Goal: Task Accomplishment & Management: Use online tool/utility

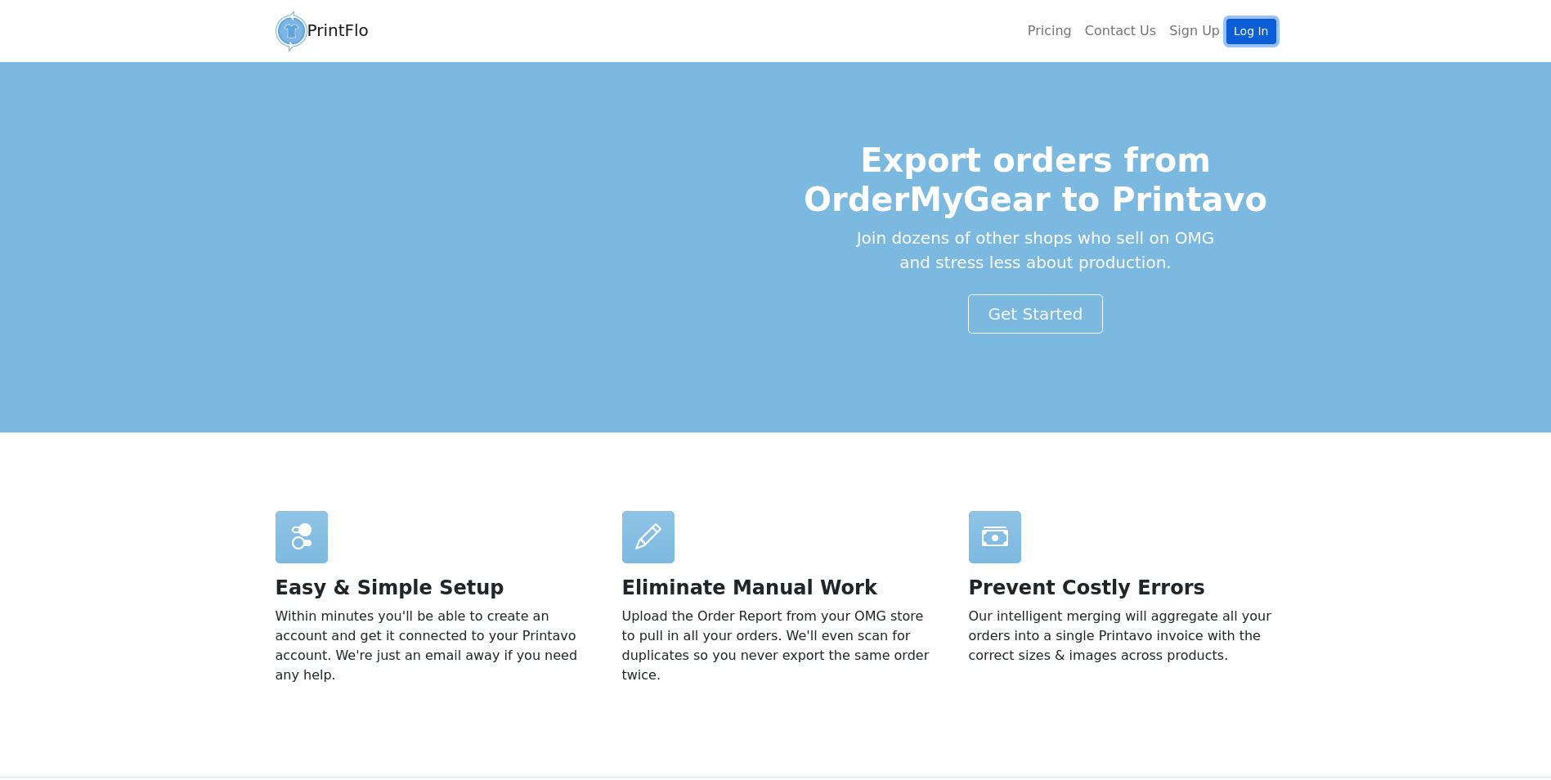
click at [1259, 28] on link "Log In" at bounding box center [1251, 31] width 49 height 25
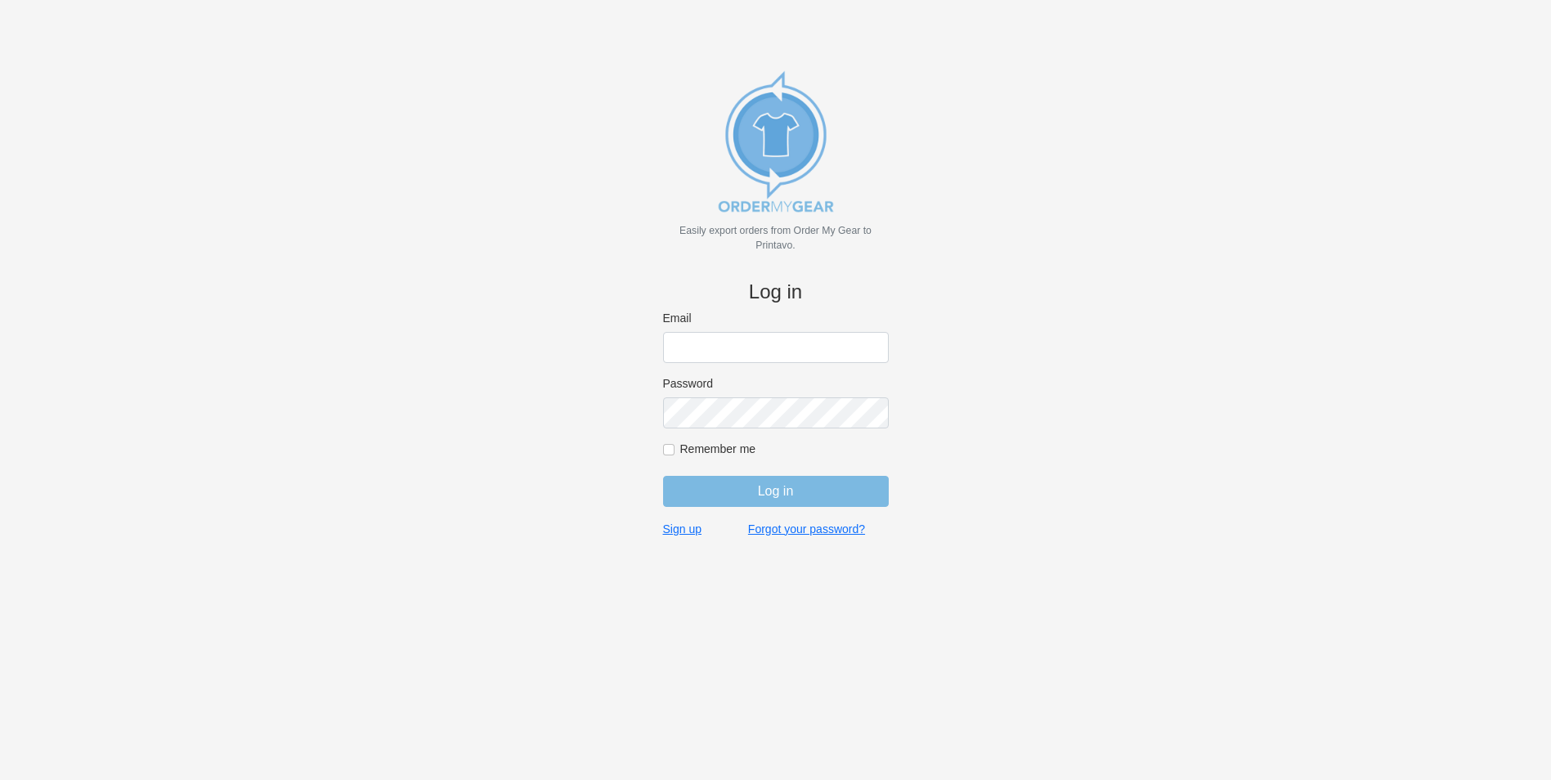
type input "bminkoff@shenkcompany.com"
click at [797, 488] on input "Log in" at bounding box center [776, 491] width 226 height 31
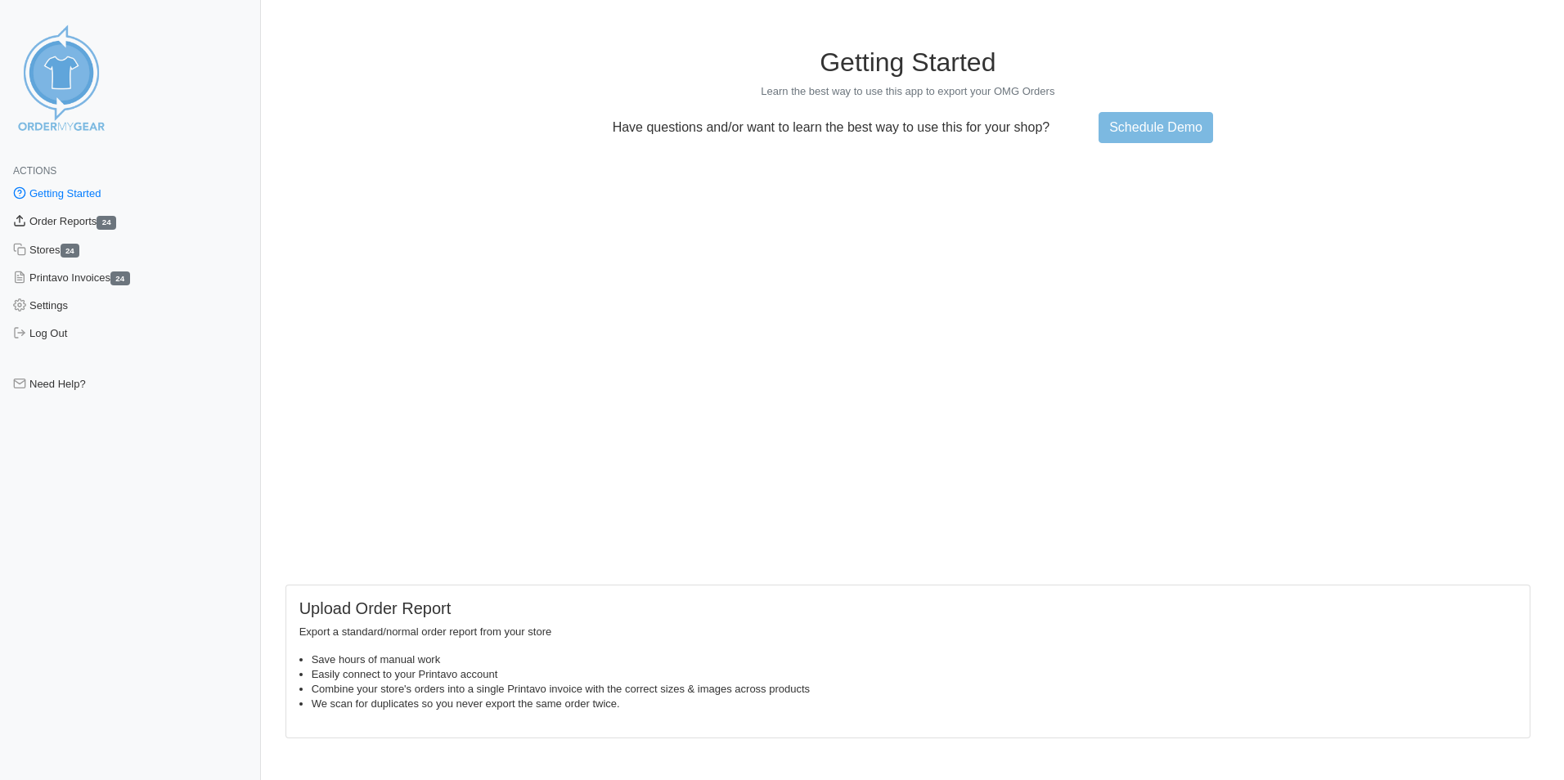
click at [70, 216] on link "Order Reports 24" at bounding box center [130, 222] width 261 height 28
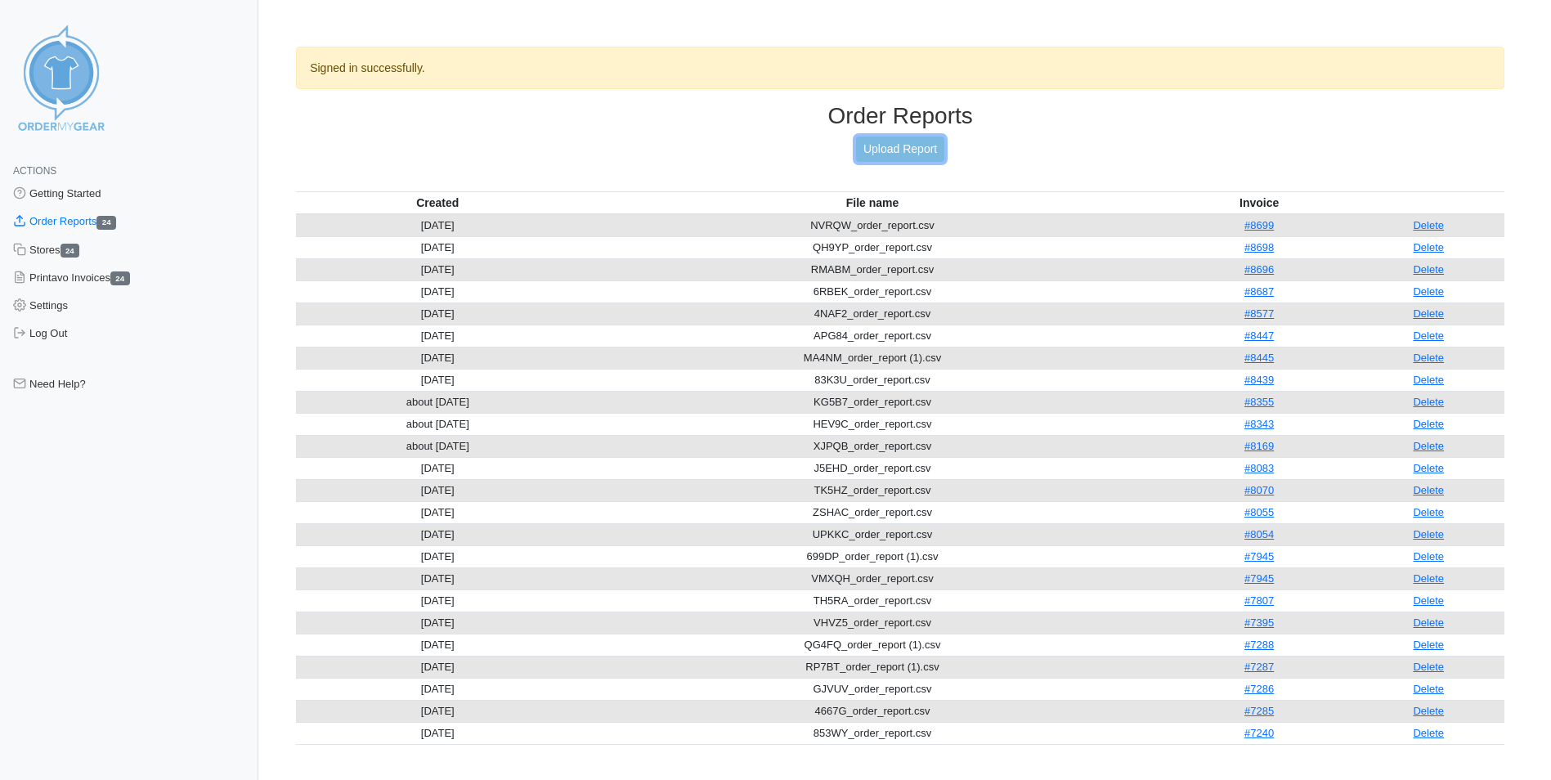
click at [913, 145] on link "Upload Report" at bounding box center [900, 149] width 88 height 25
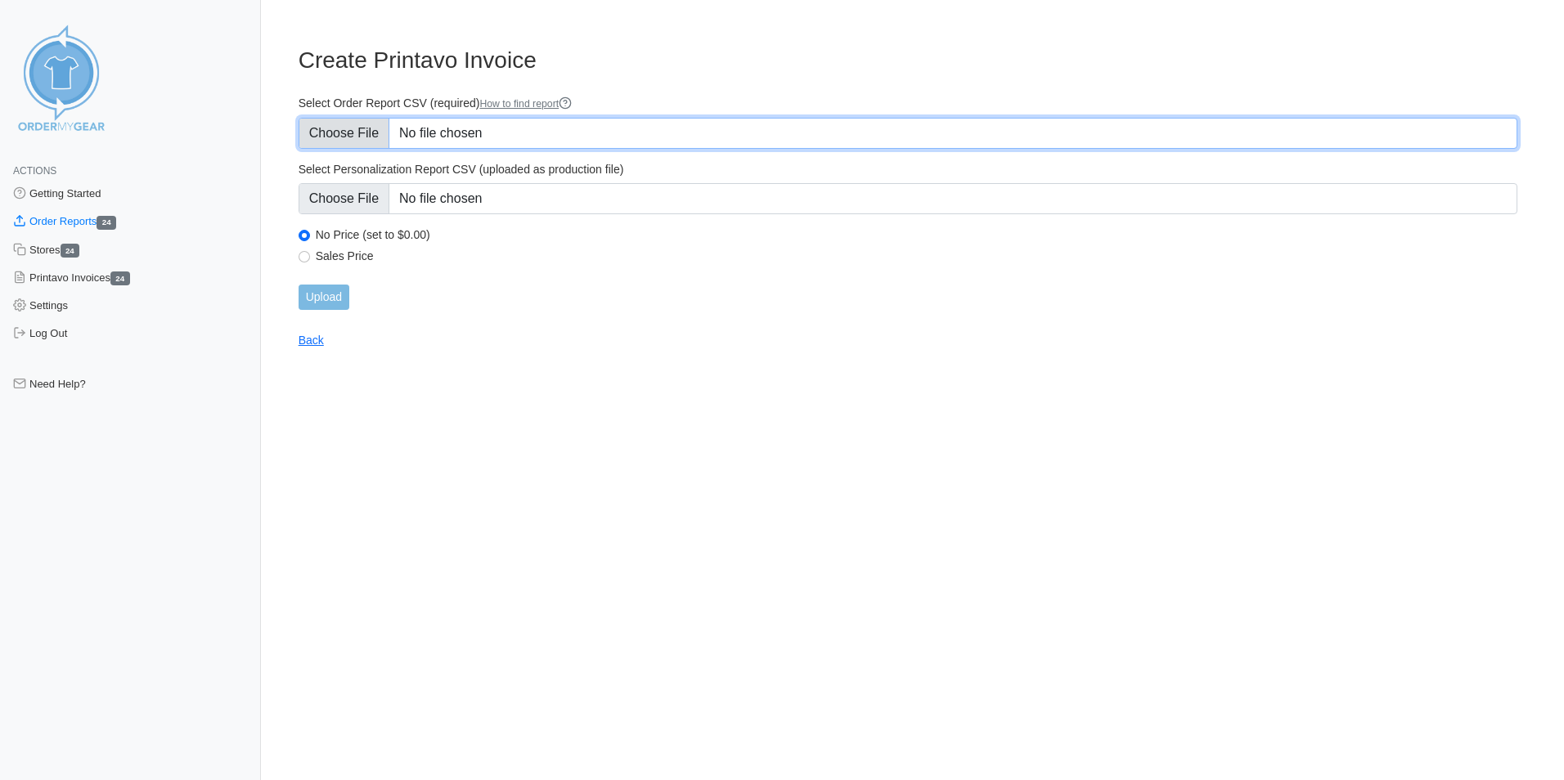
click at [492, 129] on input "Select Order Report CSV (required) How to find report" at bounding box center [907, 133] width 1219 height 31
type input "C:\fakepath\SBYUX_order_report.csv"
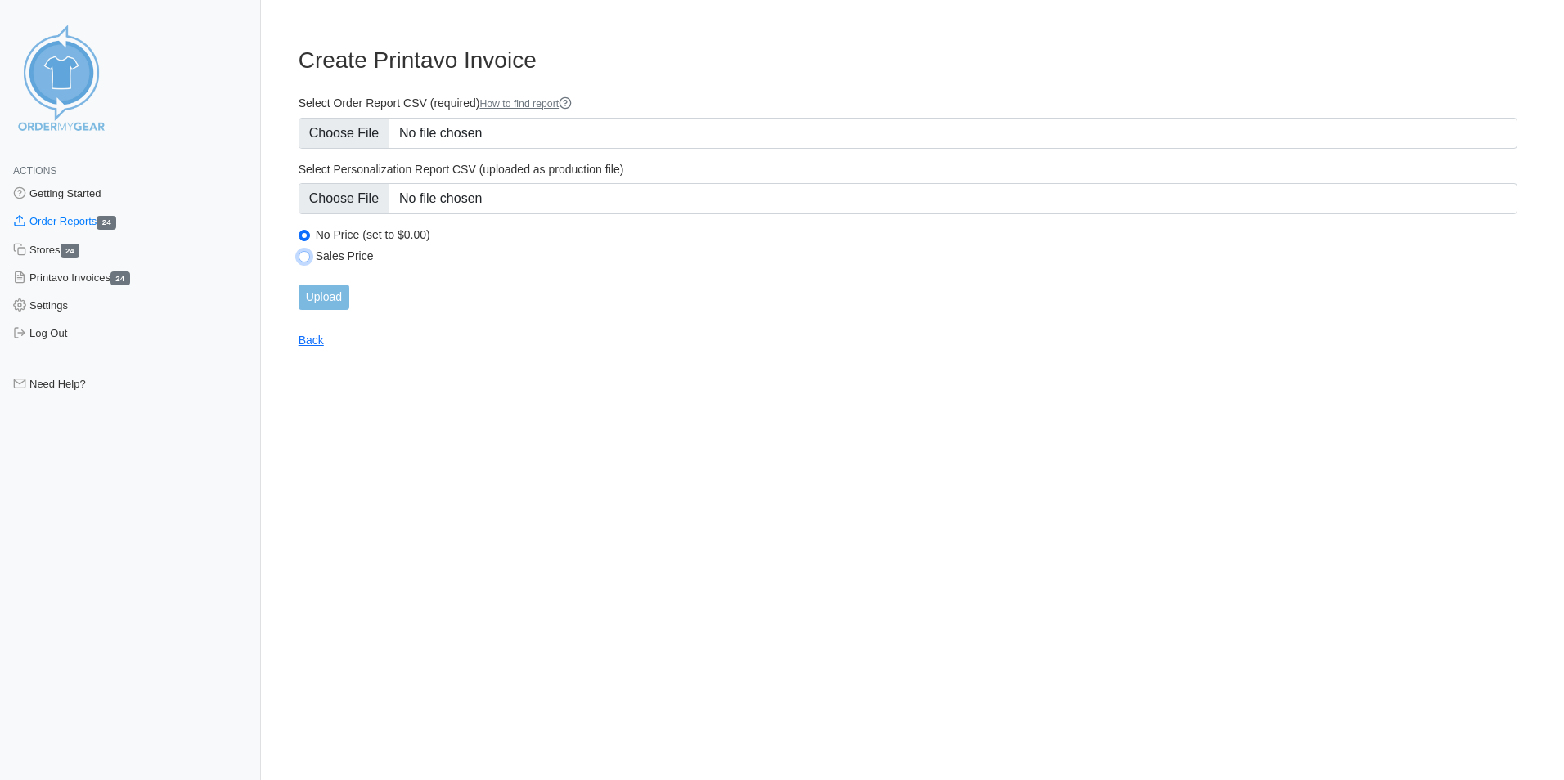
click at [307, 258] on input "Sales Price" at bounding box center [303, 256] width 11 height 11
radio input "true"
click at [333, 301] on input "Upload" at bounding box center [323, 297] width 51 height 25
